Goal: Understand process/instructions: Learn how to perform a task or action

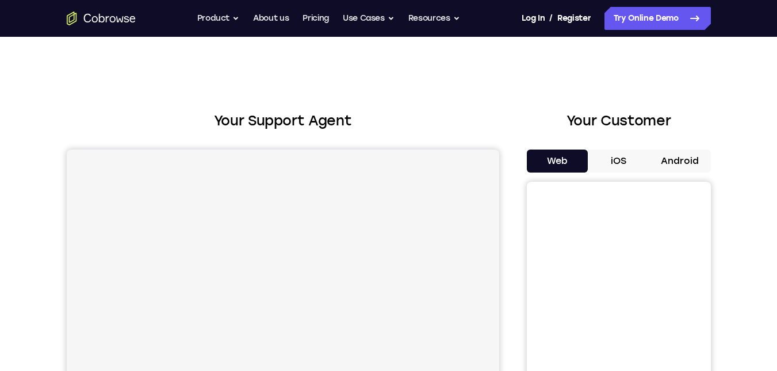
click at [671, 168] on button "Android" at bounding box center [680, 160] width 62 height 23
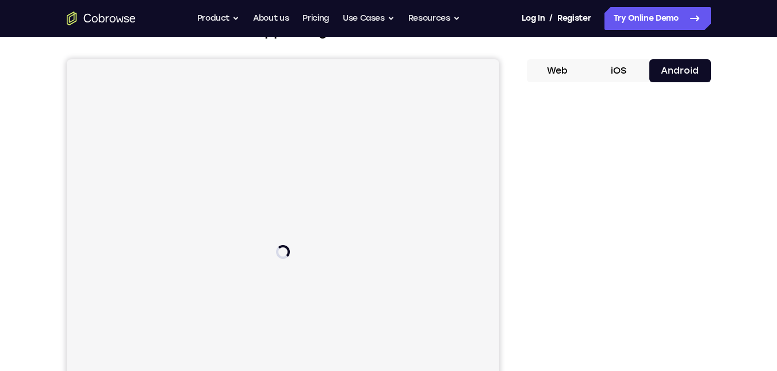
scroll to position [175, 0]
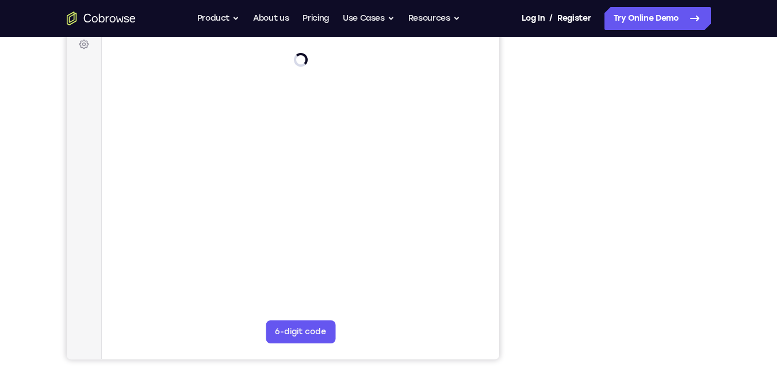
click at [689, 229] on iframe at bounding box center [618, 187] width 164 height 345
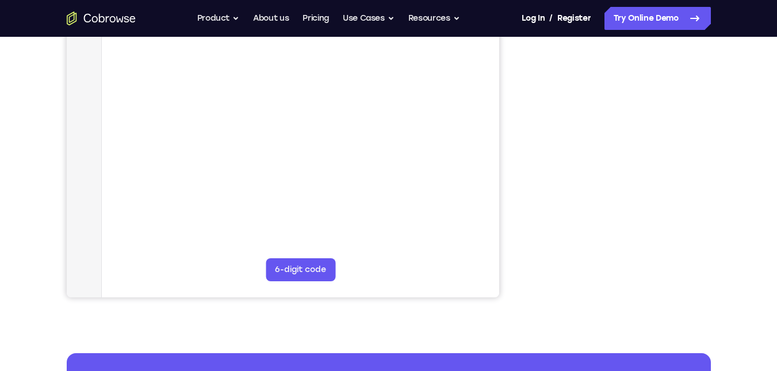
scroll to position [235, 0]
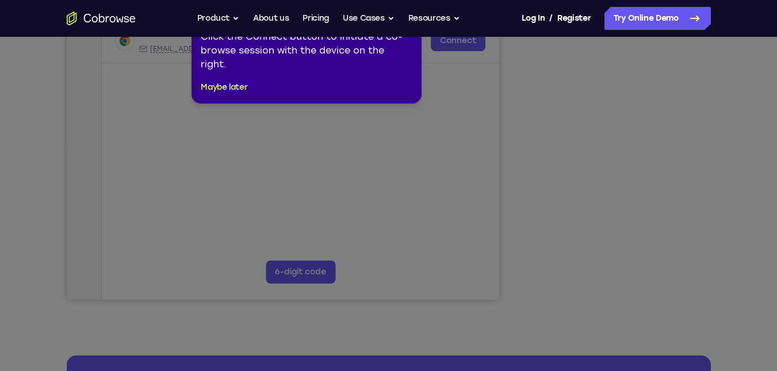
click at [669, 237] on icon at bounding box center [392, 178] width 785 height 385
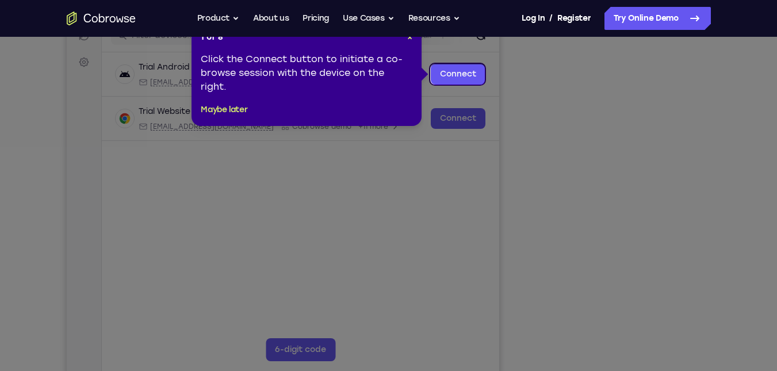
scroll to position [157, 0]
click at [418, 37] on div "1 of 8 × Click the Connect button to initiate a co-browse session with the devi…" at bounding box center [306, 74] width 230 height 103
click at [409, 41] on span "×" at bounding box center [409, 38] width 5 height 10
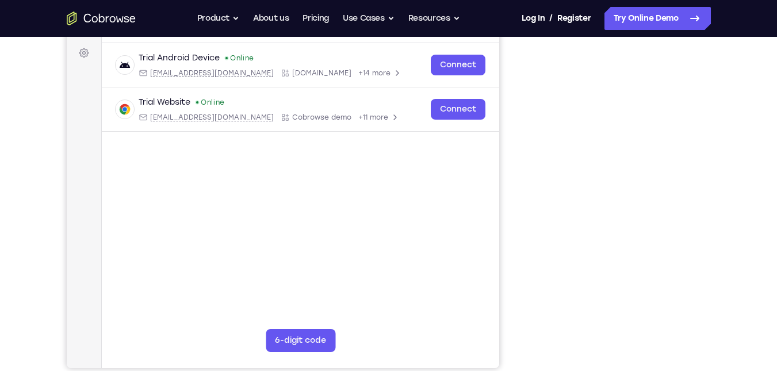
scroll to position [165, 0]
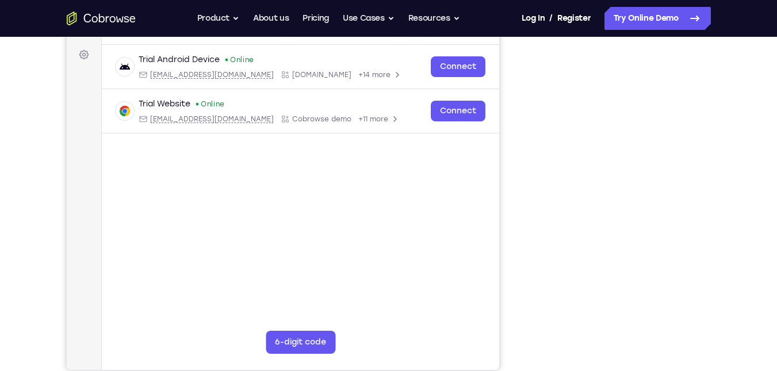
click at [696, 274] on iframe "To enrich screen reader interactions, please activate Accessibility in Grammarl…" at bounding box center [618, 197] width 164 height 345
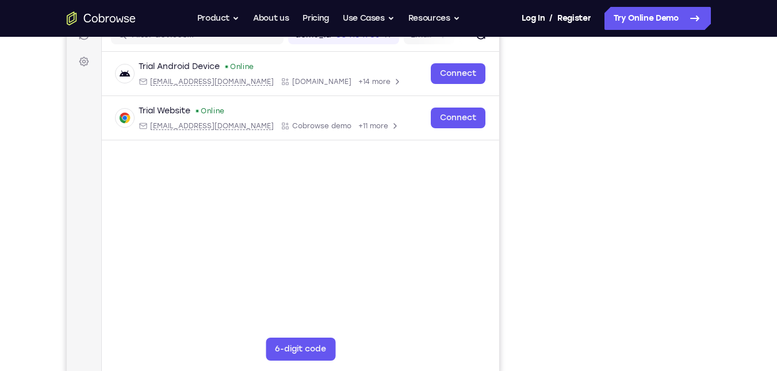
scroll to position [148, 0]
